Goal: Find specific fact: Find specific fact

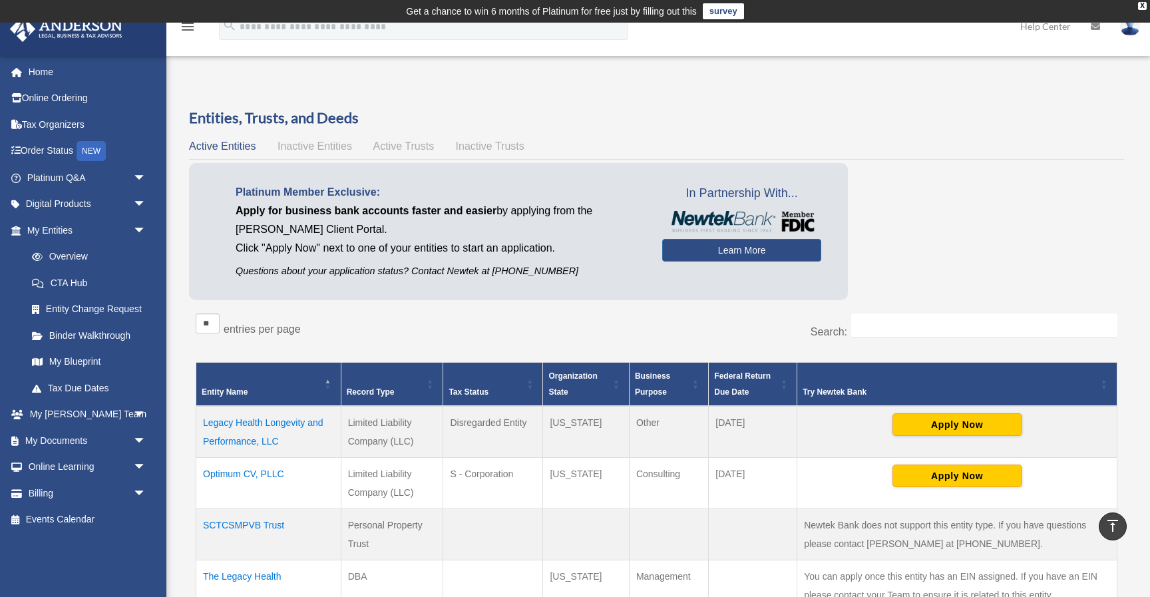
scroll to position [248, 0]
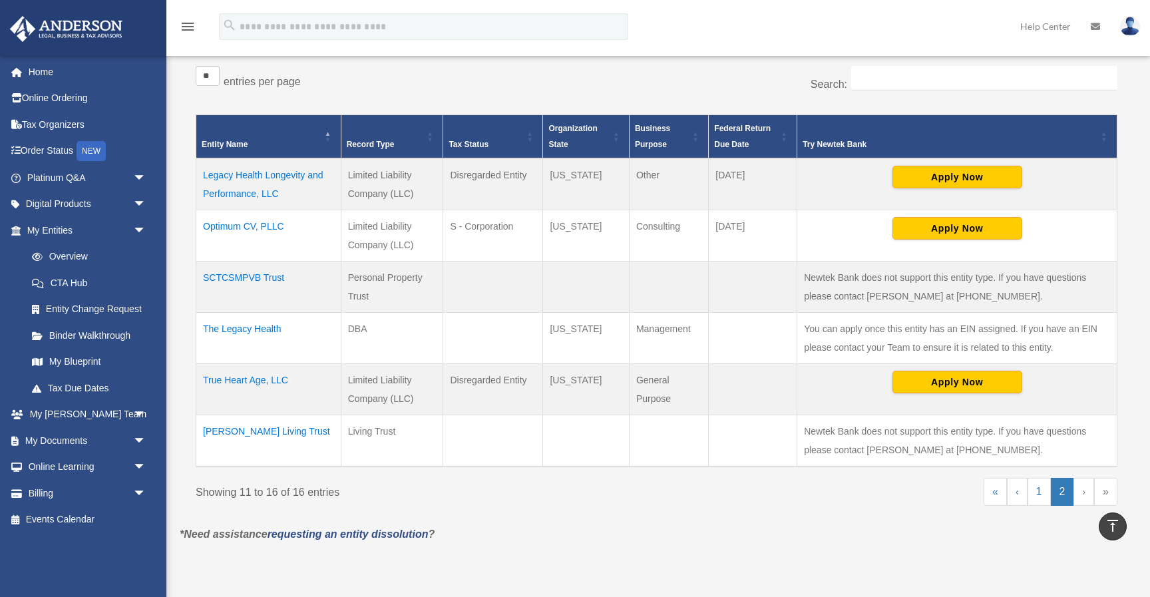
click at [247, 188] on td "Legacy Health Longevity and Performance, LLC" at bounding box center [268, 184] width 145 height 52
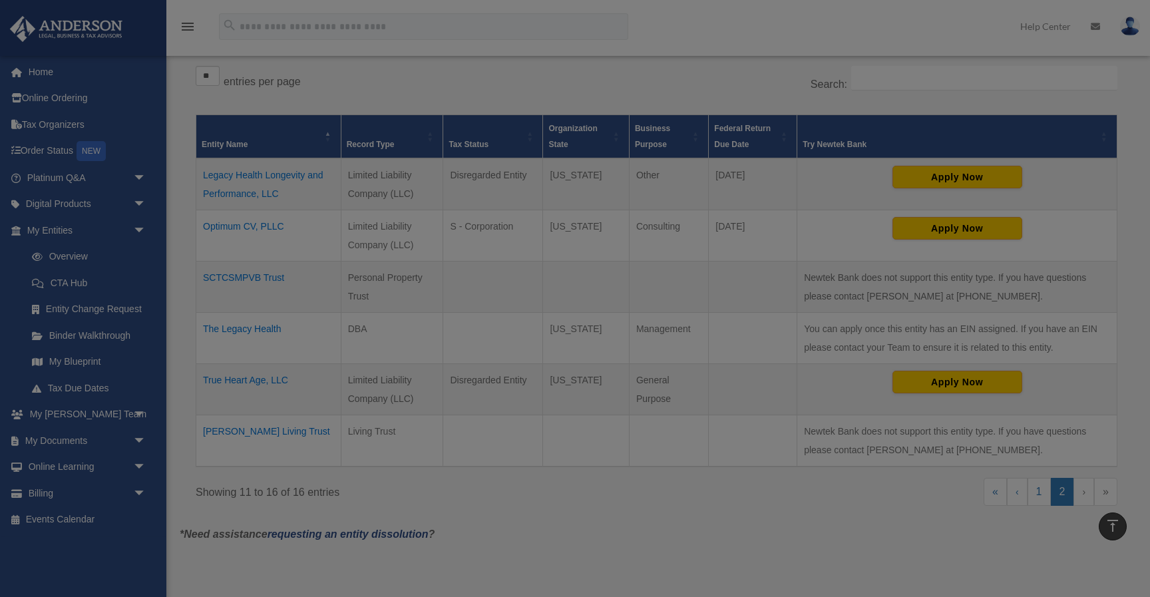
scroll to position [0, 0]
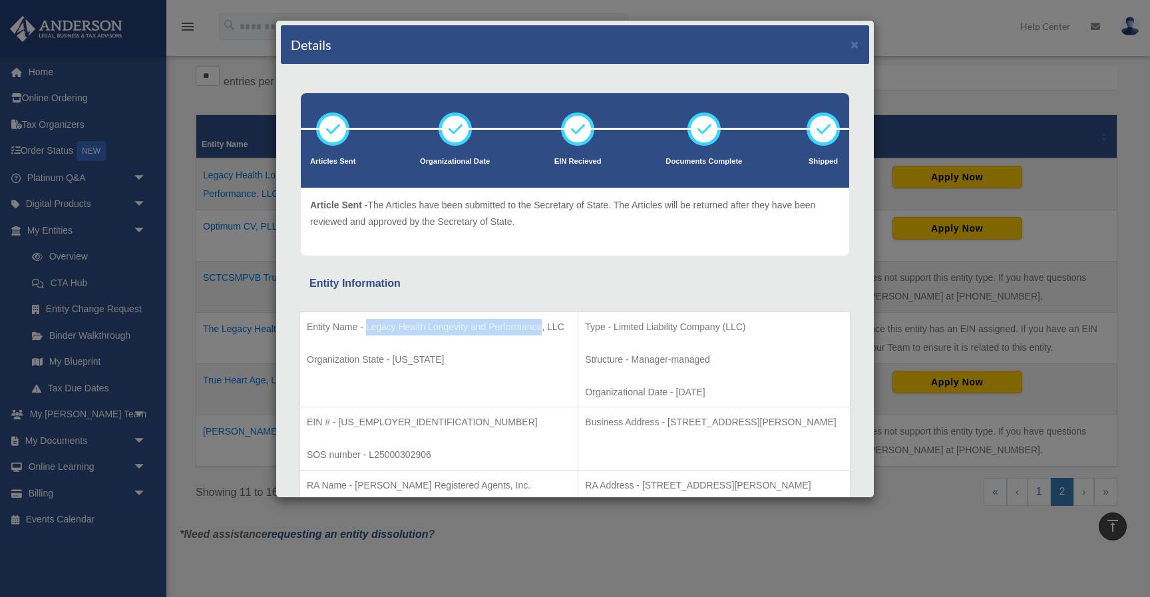
drag, startPoint x: 365, startPoint y: 329, endPoint x: 542, endPoint y: 328, distance: 177.7
click at [542, 328] on p "Entity Name - Legacy Health Longevity and Performance, LLC" at bounding box center [439, 327] width 264 height 17
copy p "Legacy Health Longevity and Performance"
click at [362, 426] on p "EIN # - [US_EMPLOYER_IDENTIFICATION_NUMBER]" at bounding box center [439, 422] width 264 height 17
drag, startPoint x: 337, startPoint y: 423, endPoint x: 427, endPoint y: 423, distance: 89.2
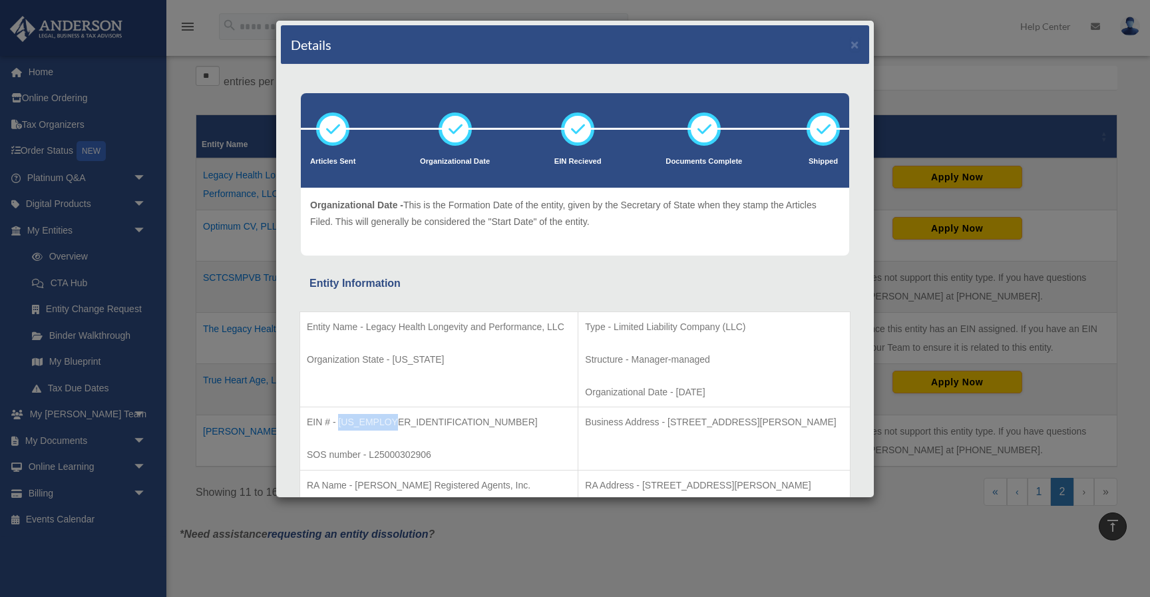
click at [427, 423] on p "EIN # - [US_EMPLOYER_IDENTIFICATION_NUMBER]" at bounding box center [439, 422] width 264 height 17
copy p "[US_EMPLOYER_IDENTIFICATION_NUMBER]"
click at [538, 383] on td "Entity Name - Legacy Health Longevity and Performance, LLC Organization State -…" at bounding box center [439, 359] width 278 height 96
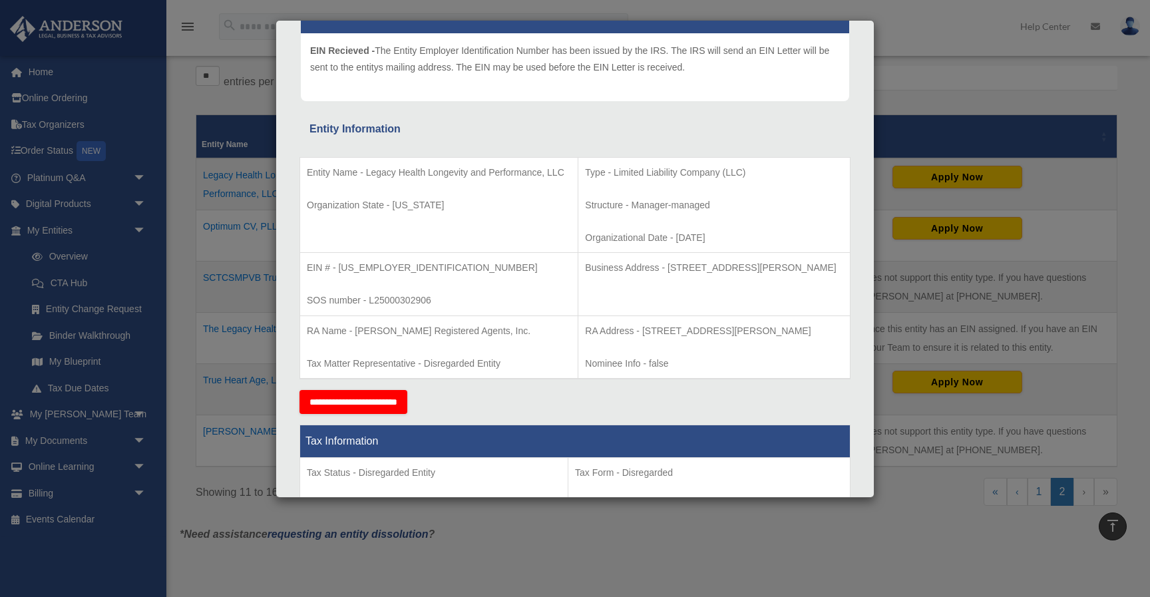
scroll to position [163, 0]
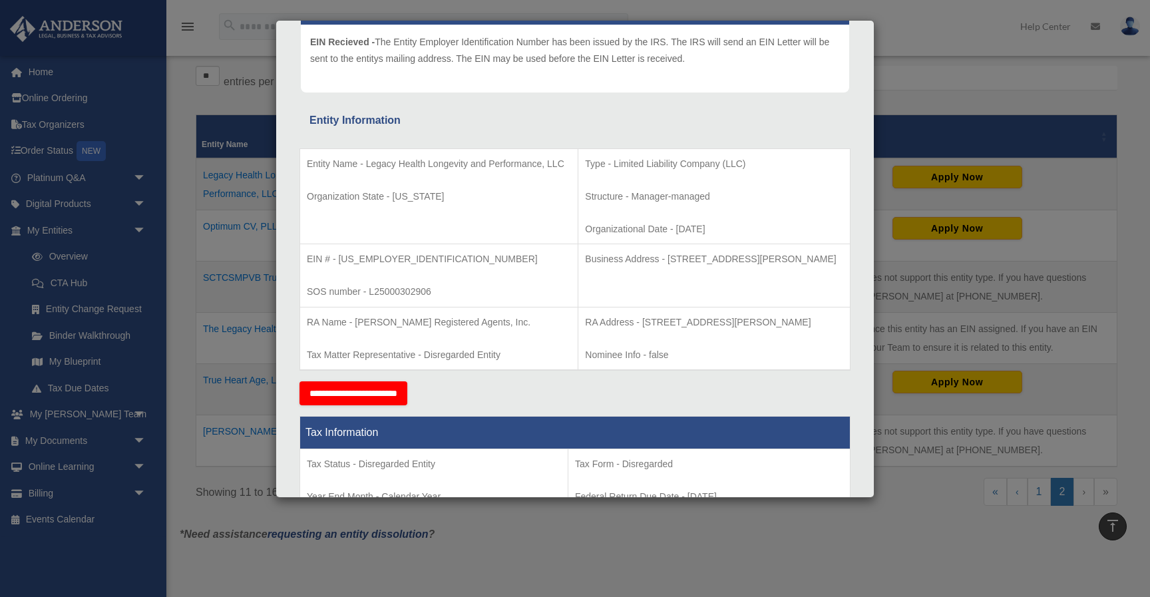
click at [433, 258] on p "EIN # - [US_EMPLOYER_IDENTIFICATION_NUMBER]" at bounding box center [439, 259] width 264 height 17
drag, startPoint x: 648, startPoint y: 260, endPoint x: 654, endPoint y: 274, distance: 15.0
click at [654, 268] on p "Business Address - [STREET_ADDRESS][PERSON_NAME]" at bounding box center [714, 259] width 258 height 17
copy p "[STREET_ADDRESS][PERSON_NAME]"
click at [596, 268] on p "Business Address - [STREET_ADDRESS][PERSON_NAME]" at bounding box center [714, 259] width 258 height 17
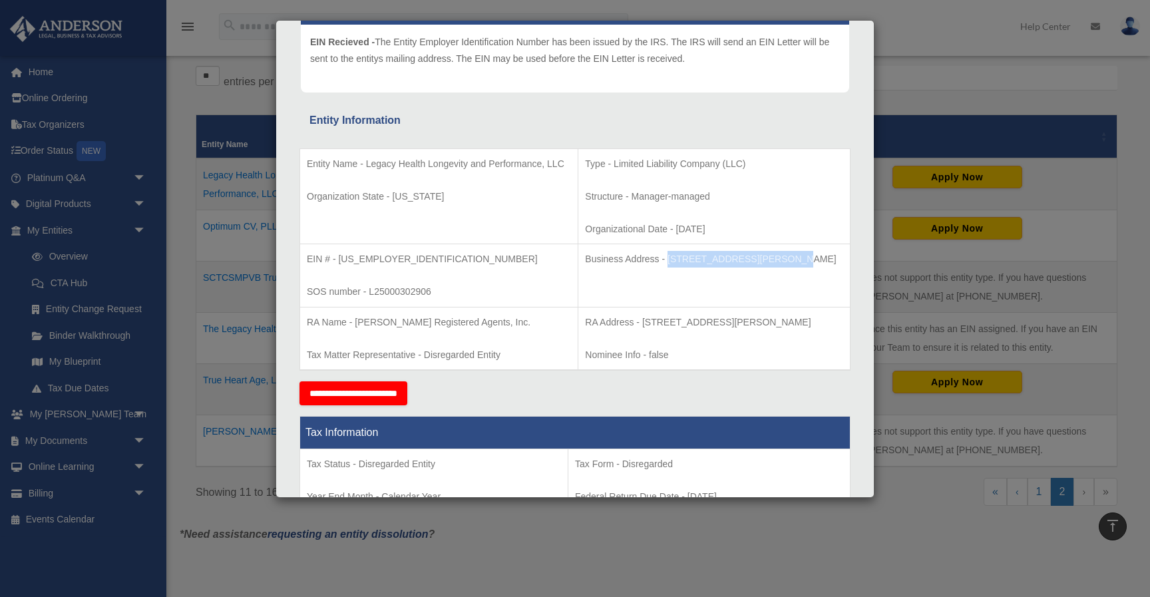
drag, startPoint x: 648, startPoint y: 258, endPoint x: 760, endPoint y: 255, distance: 112.5
click at [760, 255] on p "Business Address - [STREET_ADDRESS][PERSON_NAME]" at bounding box center [714, 259] width 258 height 17
copy p "[STREET_ADDRESS][PERSON_NAME]"
